Goal: Task Accomplishment & Management: Complete application form

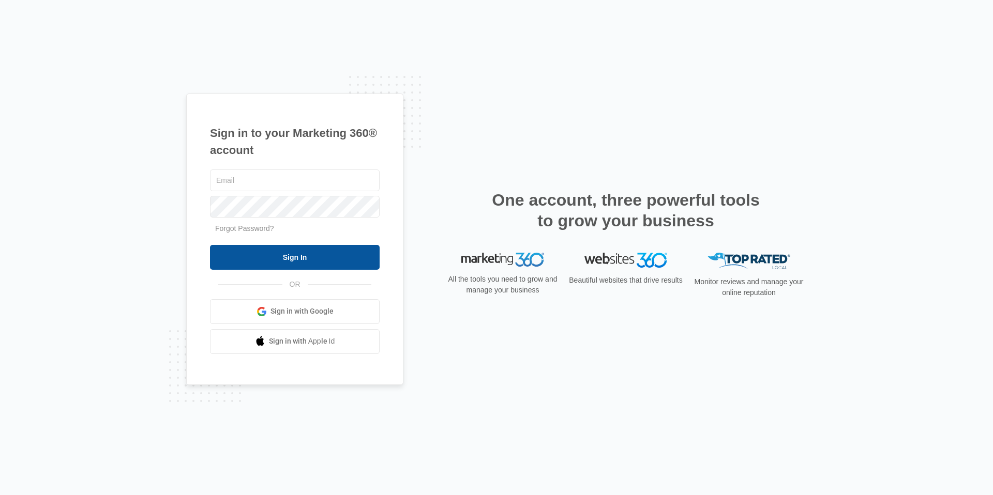
type input "[EMAIL_ADDRESS][DOMAIN_NAME]"
click at [349, 252] on input "Sign In" at bounding box center [295, 257] width 170 height 25
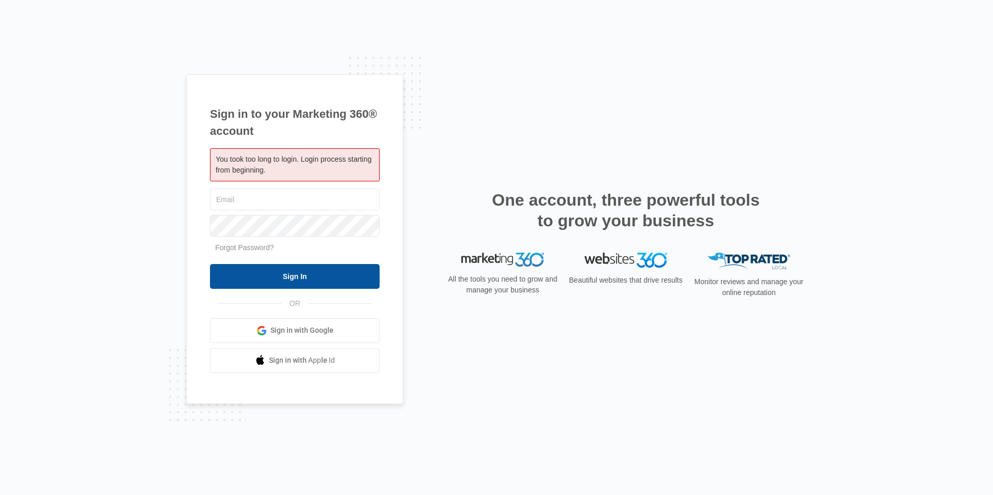
type input "[EMAIL_ADDRESS][DOMAIN_NAME]"
click at [316, 275] on input "Sign In" at bounding box center [295, 276] width 170 height 25
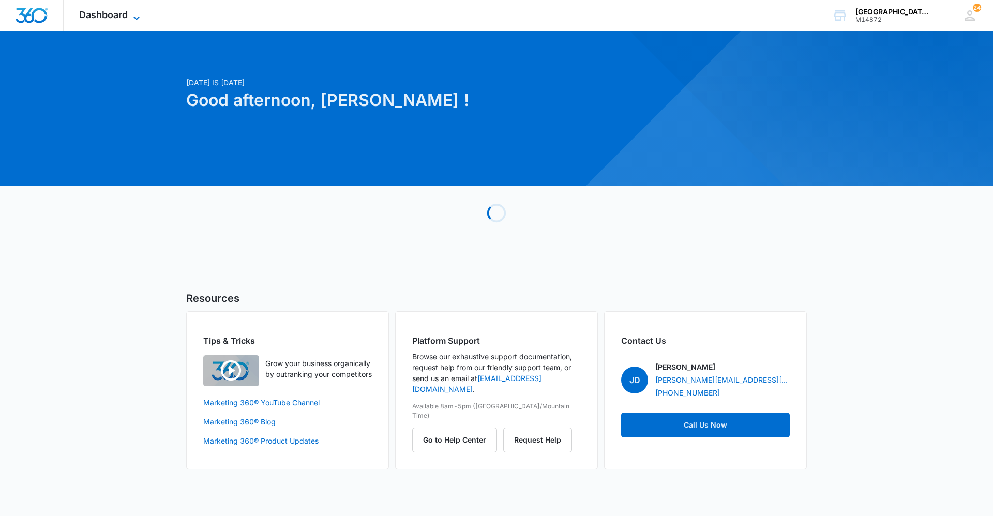
click at [99, 12] on span "Dashboard" at bounding box center [103, 14] width 49 height 11
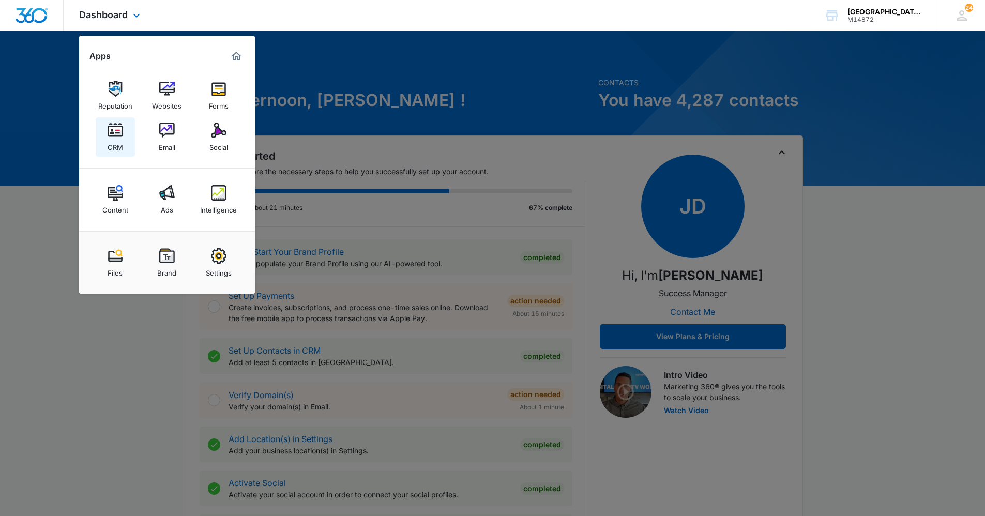
click at [120, 140] on div "CRM" at bounding box center [116, 144] width 16 height 13
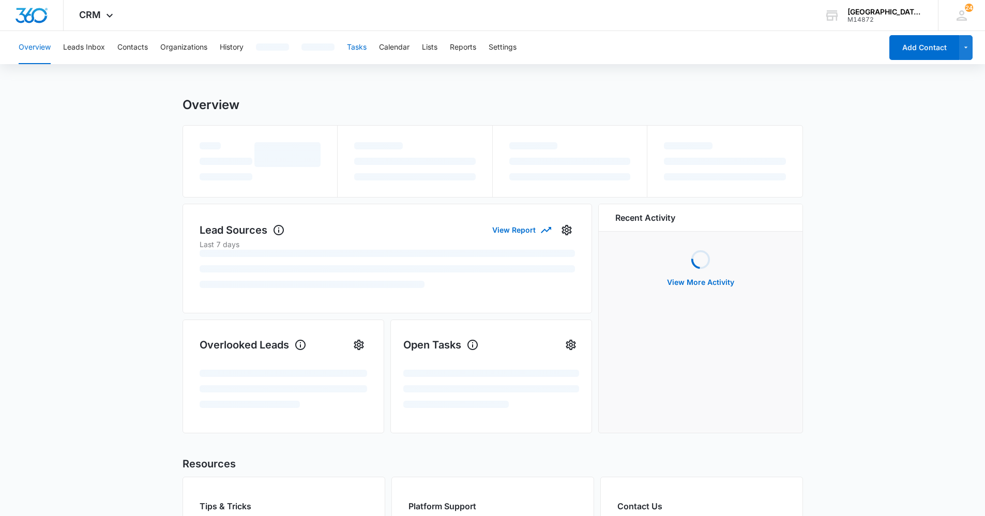
click at [361, 44] on button "Tasks" at bounding box center [357, 47] width 20 height 33
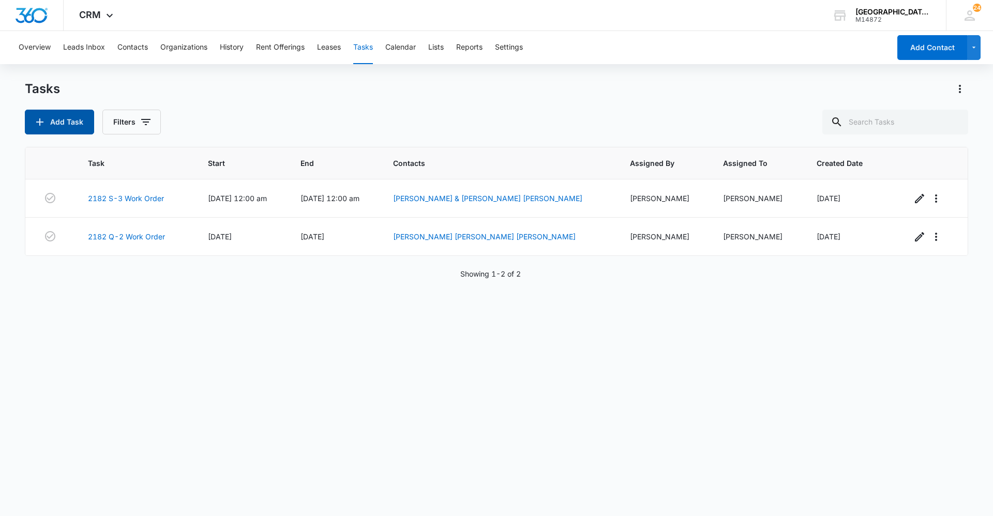
click at [81, 119] on button "Add Task" at bounding box center [59, 122] width 69 height 25
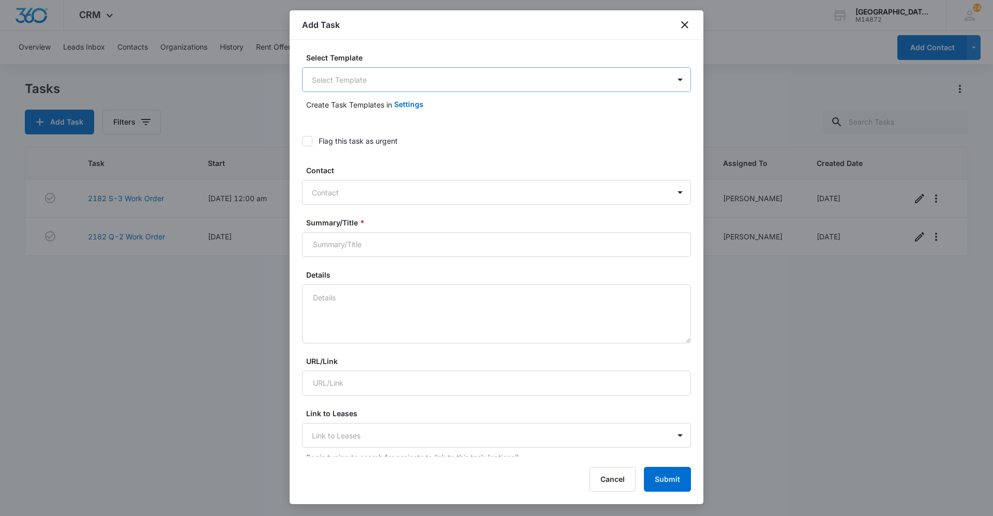
click at [437, 81] on body "CRM Apps Reputation Websites Forms CRM Email Social Content Ads Intelligence Fi…" at bounding box center [496, 258] width 993 height 516
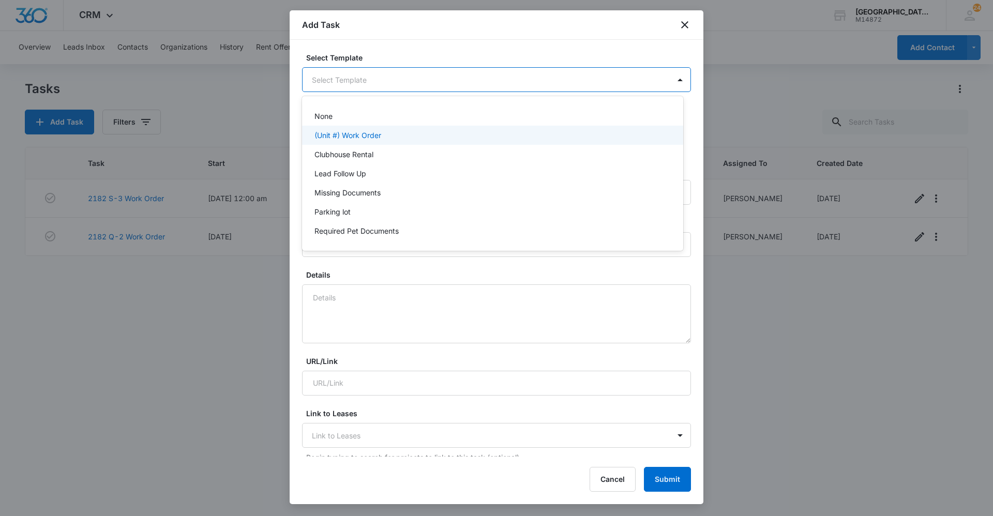
click at [369, 133] on p "(Unit #) Work Order" at bounding box center [347, 135] width 67 height 11
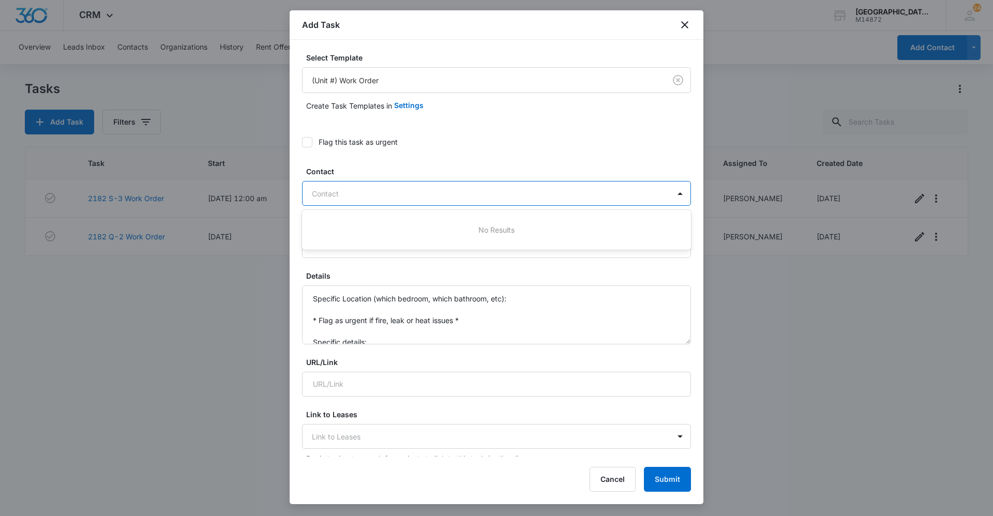
click at [373, 191] on div at bounding box center [490, 193] width 357 height 13
type input "2179 F-1"
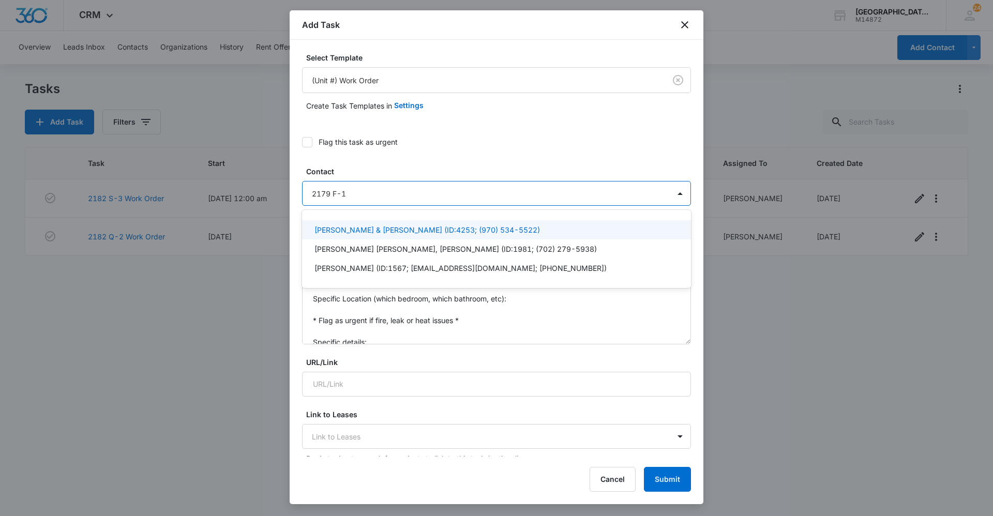
click at [365, 229] on p "Brian Curnow & Margaret Wood (ID:4253; (970) 534-5522)" at bounding box center [426, 229] width 225 height 11
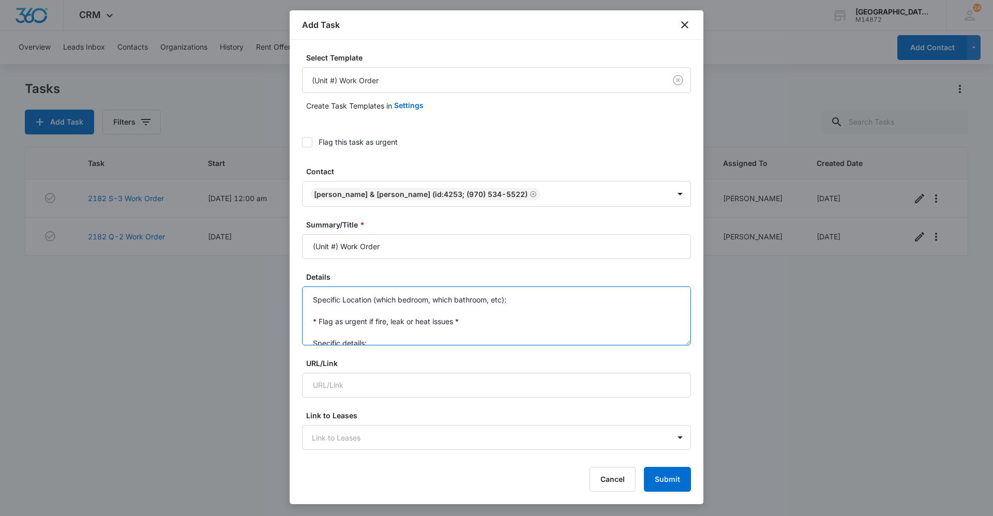
click at [333, 320] on textarea "Specific Location (which bedroom, which bathroom, etc): * Flag as urgent if fir…" at bounding box center [496, 315] width 389 height 59
drag, startPoint x: 338, startPoint y: 244, endPoint x: 289, endPoint y: 245, distance: 48.6
click at [293, 245] on div "Select Template (Unit #) Work Order Create Task Templates in Settings Flag this…" at bounding box center [497, 248] width 414 height 417
type input "2179 F-1 Work Order"
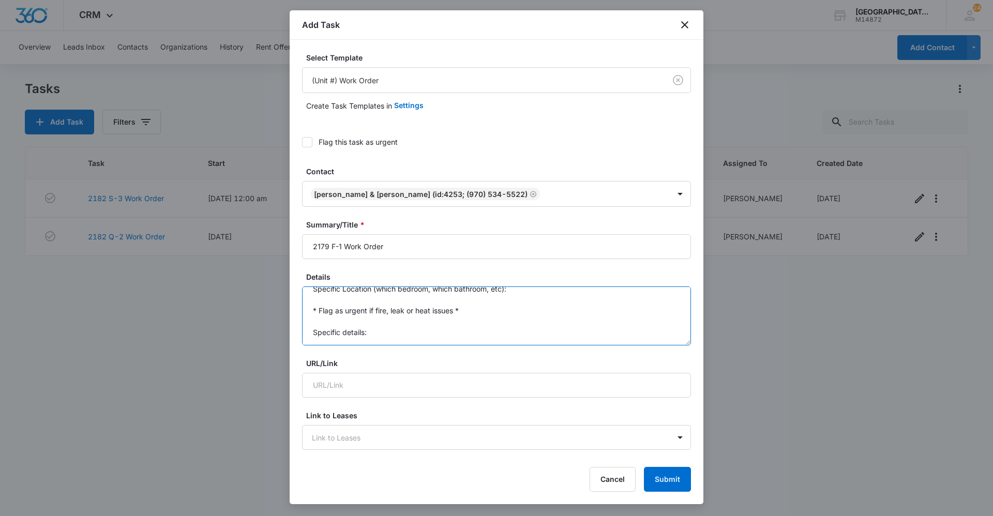
drag, startPoint x: 312, startPoint y: 298, endPoint x: 385, endPoint y: 342, distance: 84.7
click at [385, 342] on textarea "Specific Location (which bedroom, which bathroom, etc): * Flag as urgent if fir…" at bounding box center [496, 315] width 389 height 59
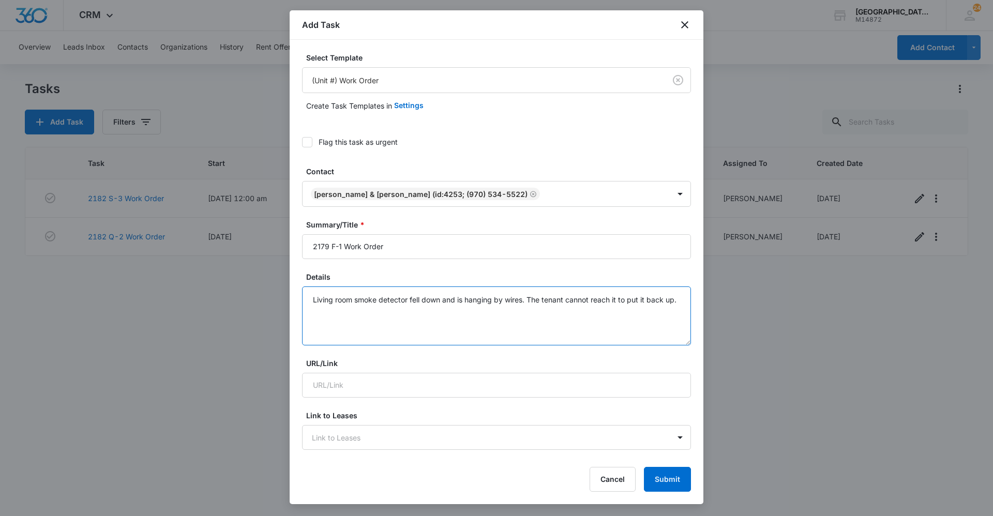
type textarea "Living room smoke detector fell down and is hanging by wires. The tenant cannot…"
click at [434, 267] on form "Select Template (Unit #) Work Order Create Task Templates in Settings Flag this…" at bounding box center [496, 524] width 389 height 944
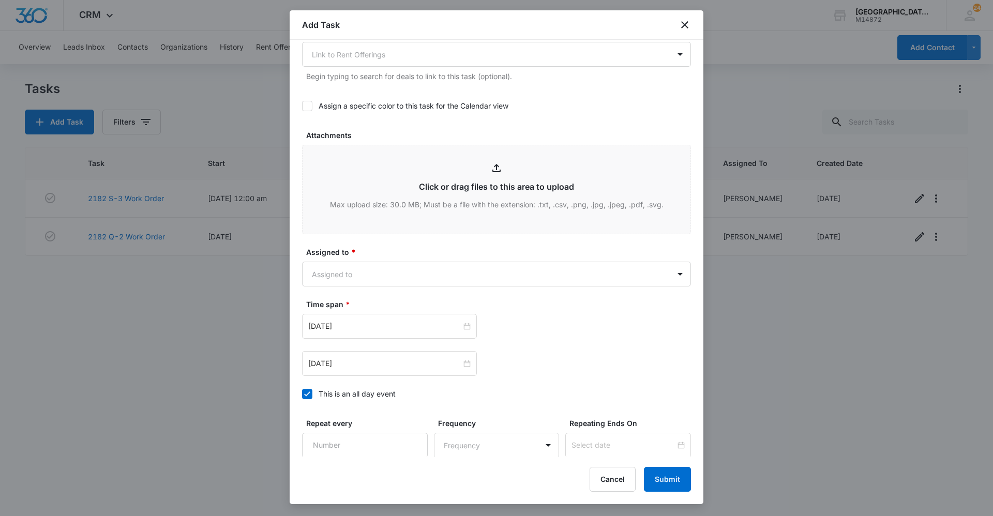
scroll to position [539, 0]
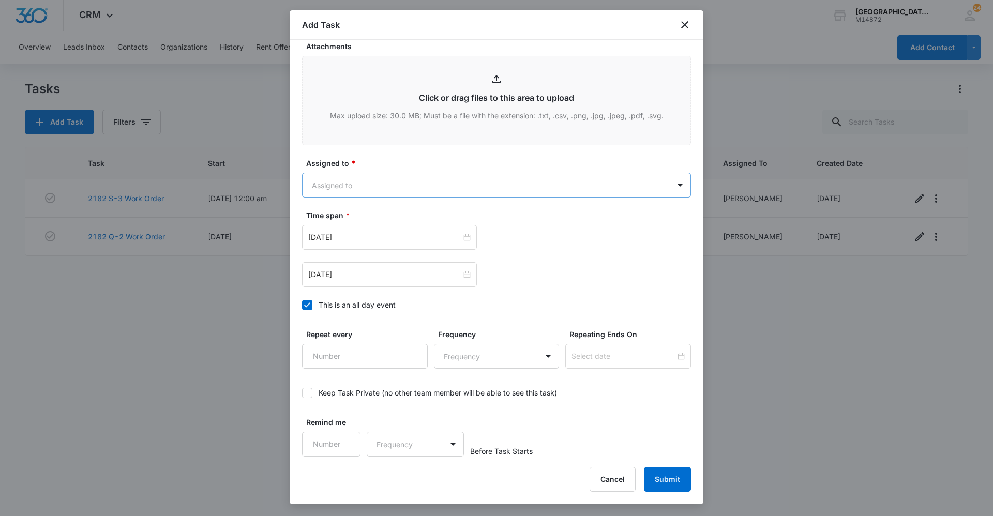
click at [450, 181] on body "CRM Apps Reputation Websites Forms CRM Email Social Content Ads Intelligence Fi…" at bounding box center [496, 258] width 993 height 516
type input "jon"
click at [432, 221] on div "Jonathan Guptill" at bounding box center [491, 221] width 354 height 11
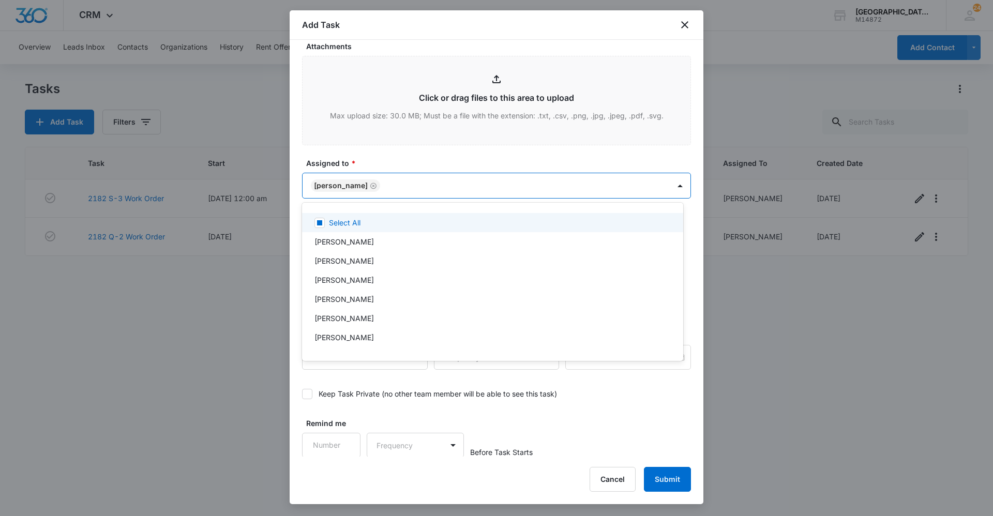
click at [410, 152] on div at bounding box center [496, 258] width 993 height 516
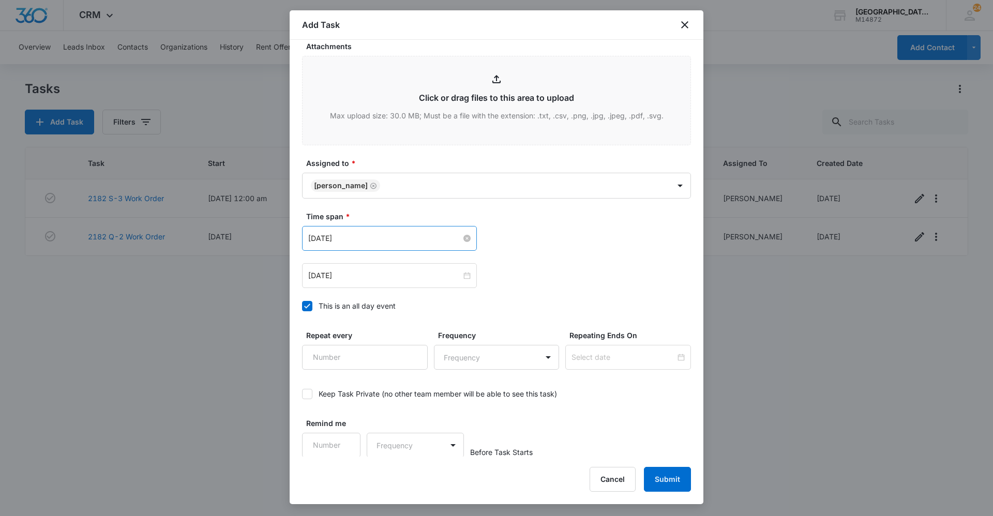
click at [388, 233] on div "Feb 16, 2023" at bounding box center [389, 238] width 175 height 25
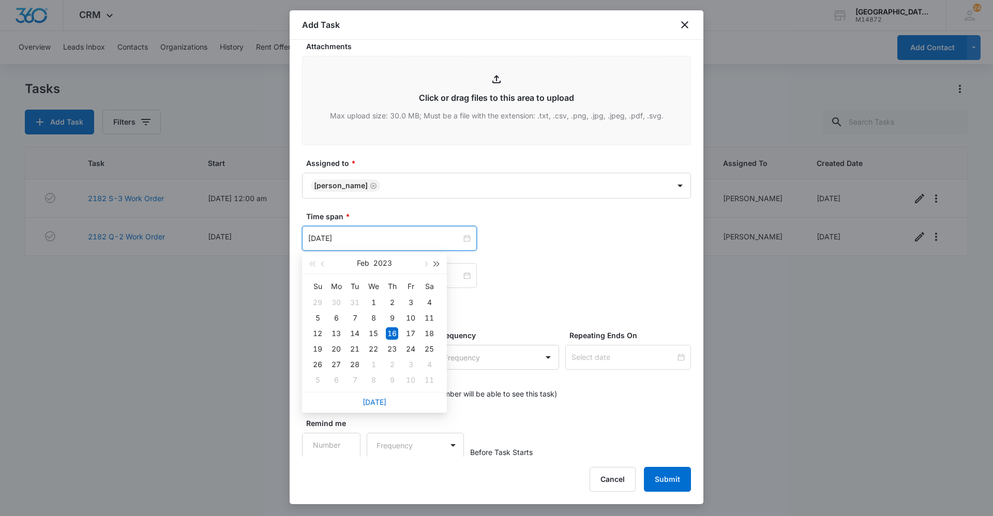
click at [437, 262] on span "button" at bounding box center [436, 264] width 5 height 5
click at [428, 266] on button "button" at bounding box center [424, 263] width 11 height 21
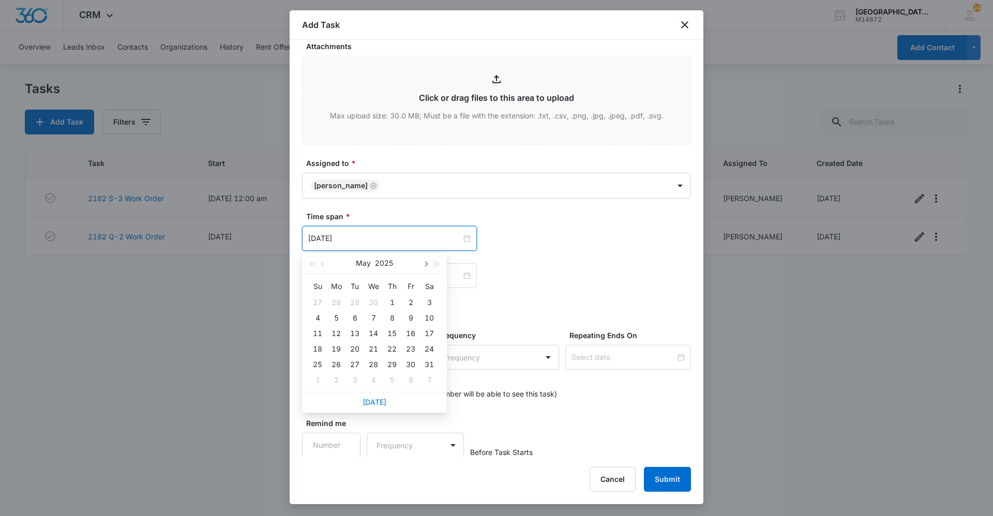
click at [428, 266] on button "button" at bounding box center [424, 263] width 11 height 21
type input "Sep 10, 2025"
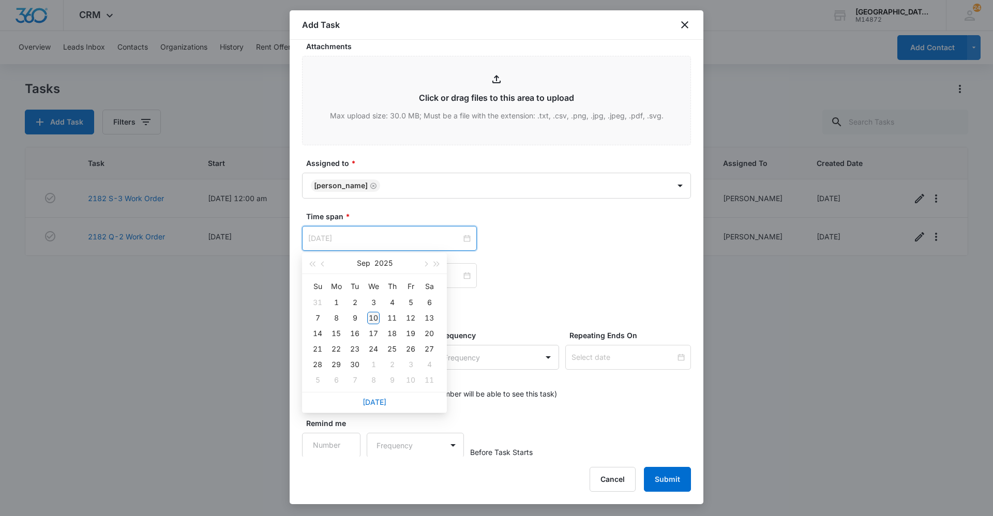
click at [372, 317] on div "10" at bounding box center [373, 318] width 12 height 12
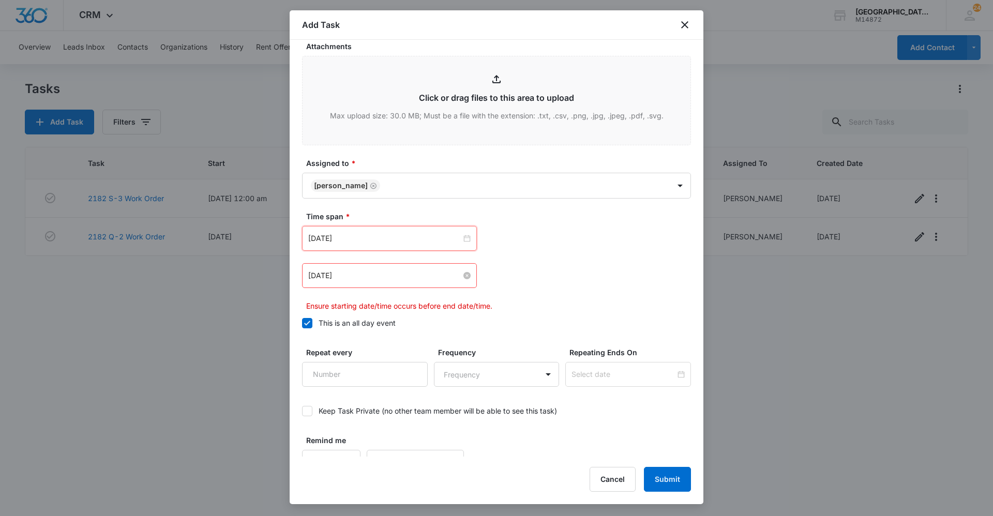
click at [386, 270] on input "Feb 16, 2023" at bounding box center [384, 275] width 153 height 11
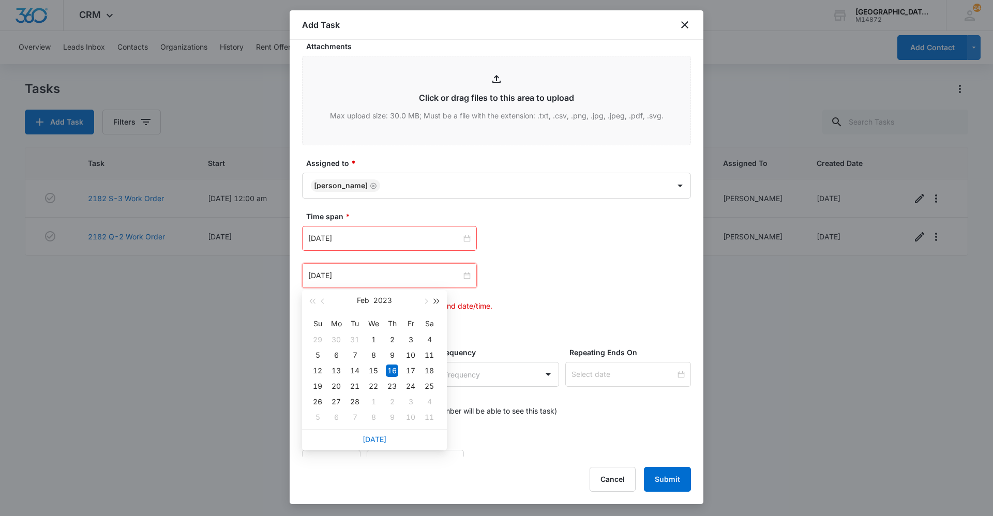
click at [437, 299] on button "button" at bounding box center [436, 300] width 11 height 21
click at [427, 305] on button "button" at bounding box center [424, 300] width 11 height 21
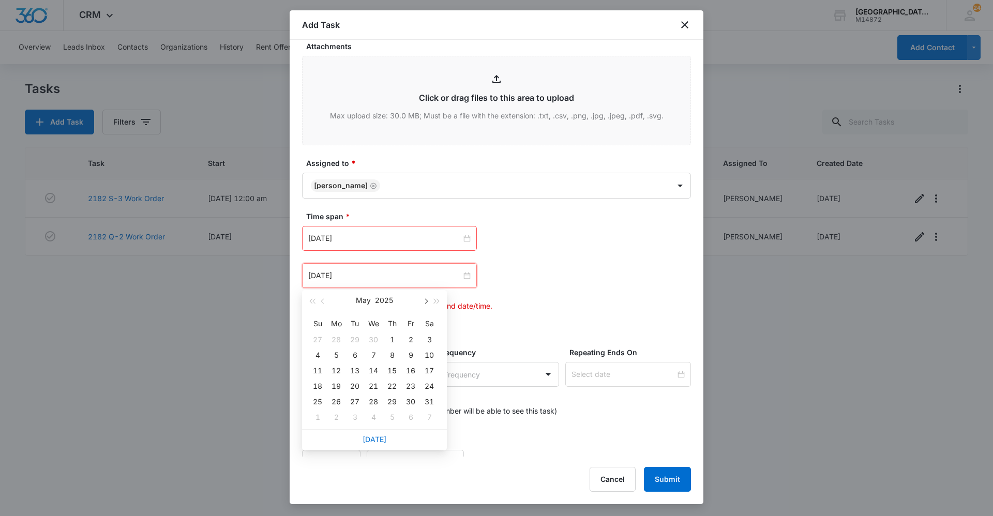
click at [427, 305] on button "button" at bounding box center [424, 300] width 11 height 21
type input "Sep 17, 2025"
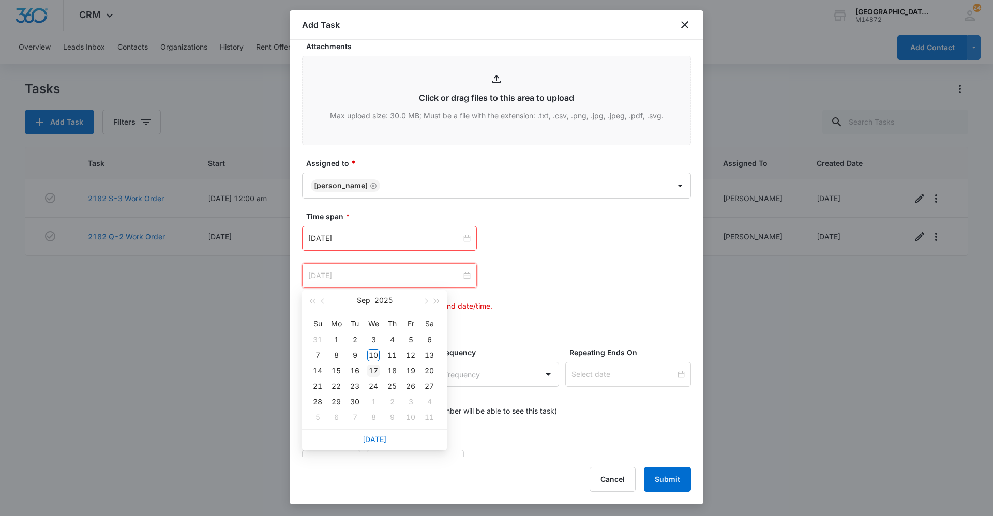
click at [374, 370] on div "17" at bounding box center [373, 371] width 12 height 12
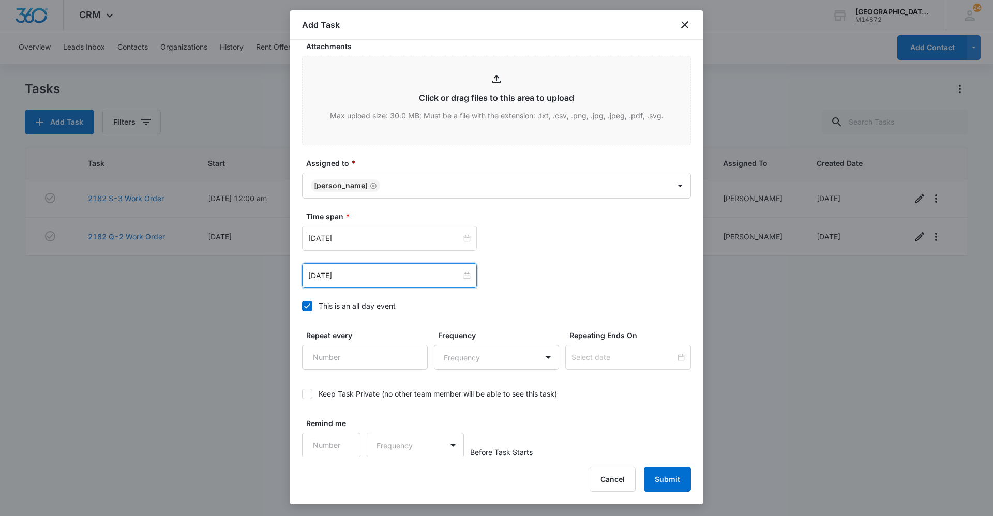
click at [538, 245] on div "Sep 10, 2025 Sep 2025 Su Mo Tu We Th Fr Sa 31 1 2 3 4 5 6 7 8 9 10 11 12 13 14 …" at bounding box center [496, 238] width 389 height 25
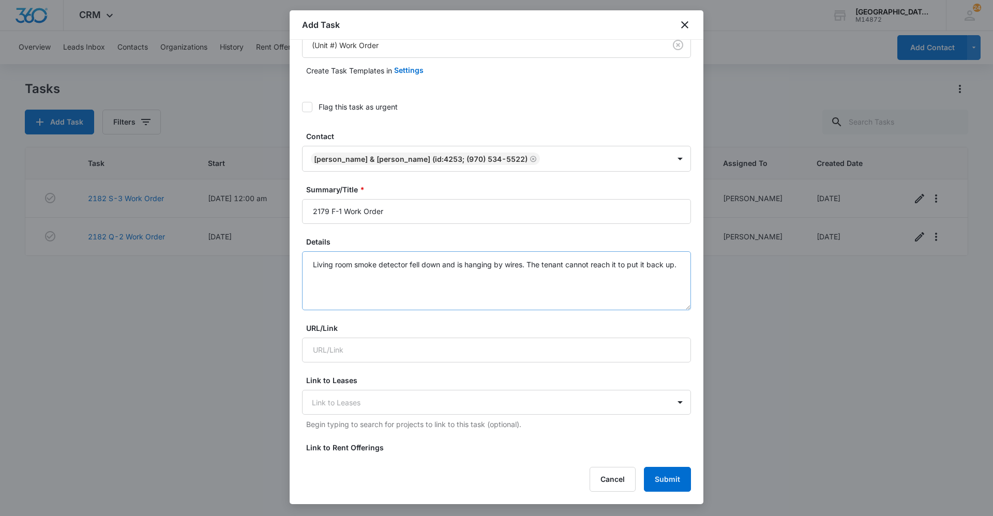
scroll to position [155, 0]
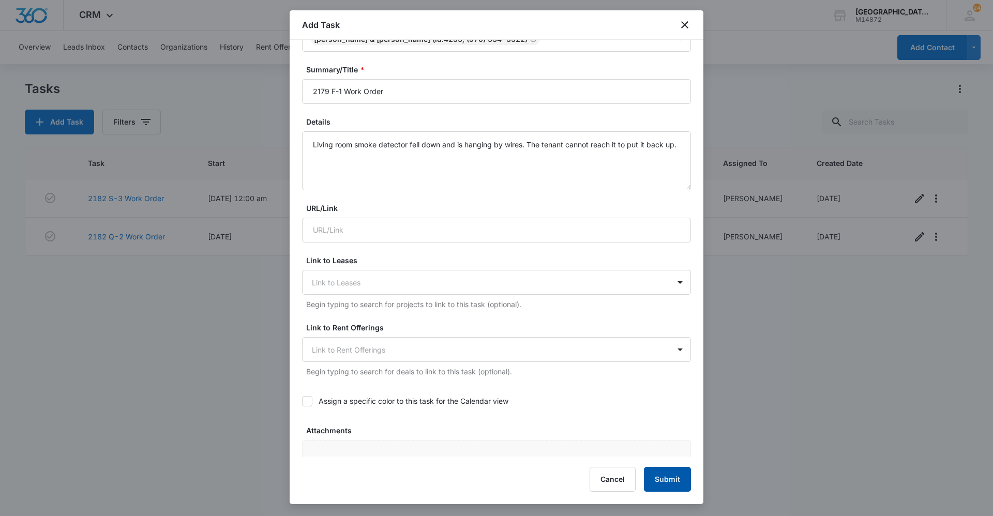
click at [671, 476] on button "Submit" at bounding box center [667, 479] width 47 height 25
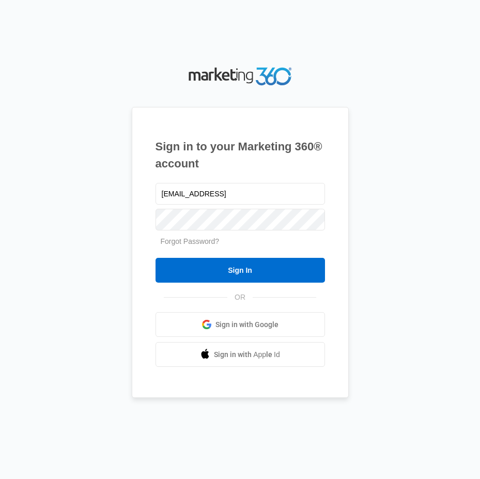
type input "[EMAIL_ADDRESS]"
